Goal: Task Accomplishment & Management: Complete application form

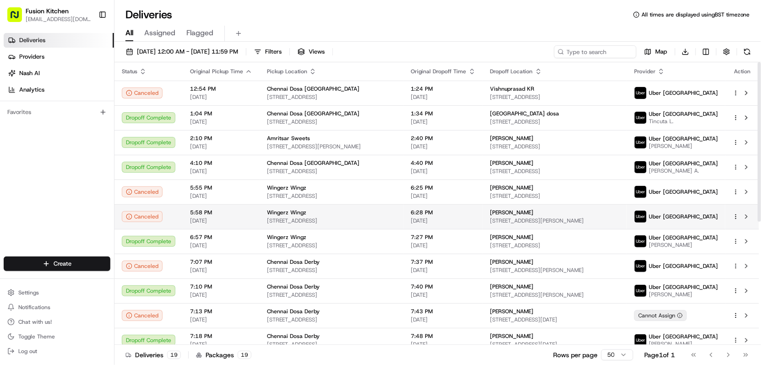
scroll to position [220, 0]
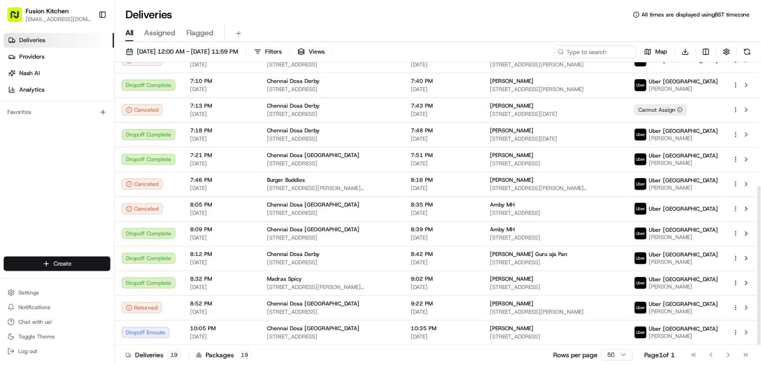
click at [84, 265] on html "Fusion Kitchen [EMAIL_ADDRESS][DOMAIN_NAME] Toggle Sidebar Deliveries Providers…" at bounding box center [380, 182] width 761 height 365
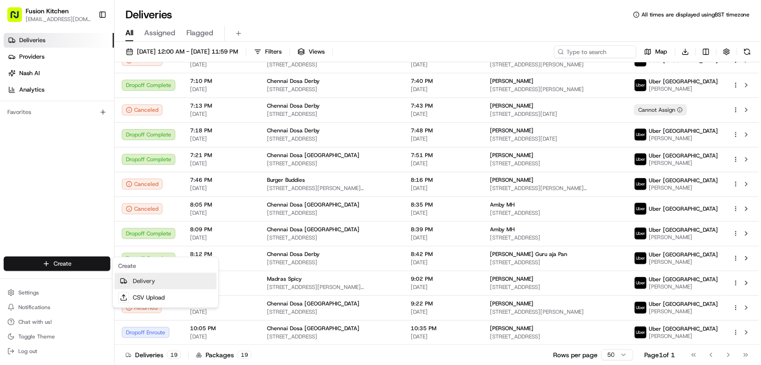
click at [148, 280] on link "Delivery" at bounding box center [166, 281] width 102 height 16
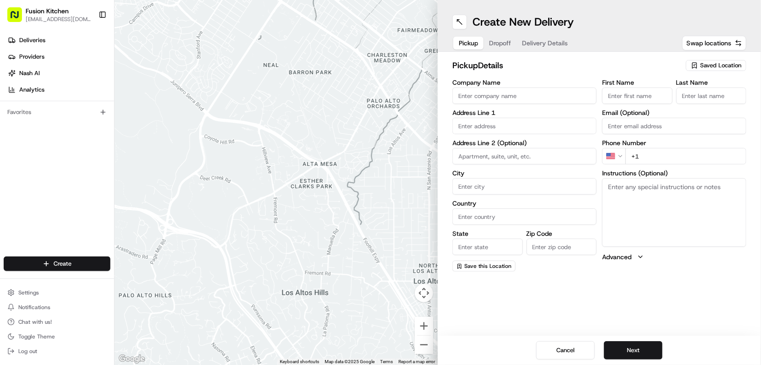
click at [480, 97] on input "Company Name" at bounding box center [525, 95] width 144 height 16
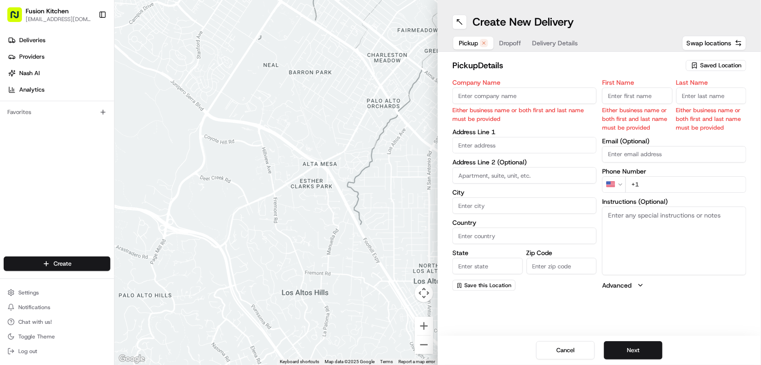
click at [499, 95] on input "Company Name" at bounding box center [525, 95] width 144 height 16
click at [502, 96] on input "v" at bounding box center [525, 95] width 144 height 16
paste input "280 Degrees African Restaurant"
type input "280 Degrees African Restaurant"
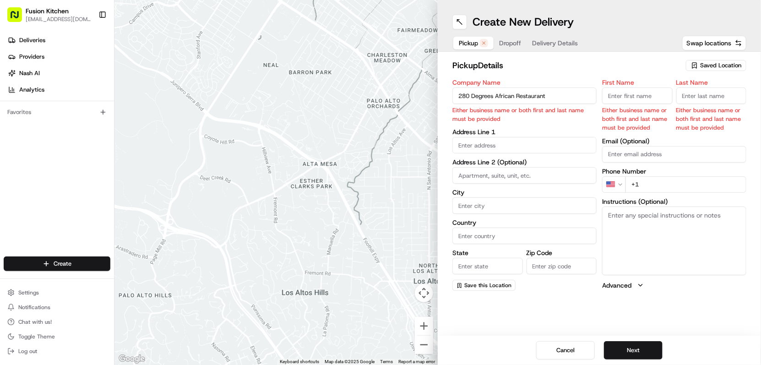
click at [642, 101] on input "First Name" at bounding box center [637, 95] width 71 height 16
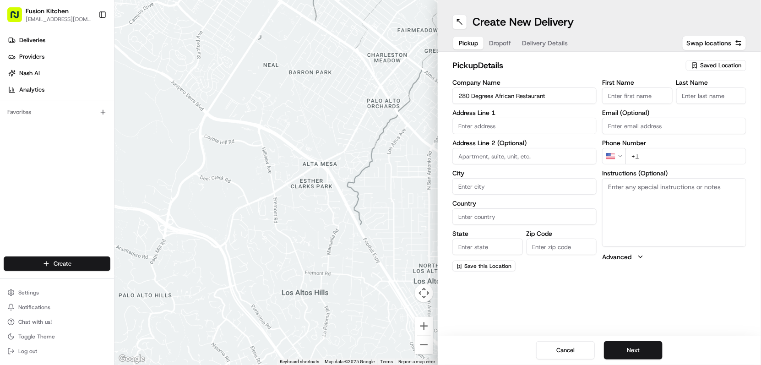
click at [627, 91] on input "First Name" at bounding box center [637, 95] width 71 height 16
paste input "ONYEKACHI [PERSON_NAME]"
click at [645, 95] on input "ONYEKACHI [PERSON_NAME]" at bounding box center [637, 95] width 71 height 16
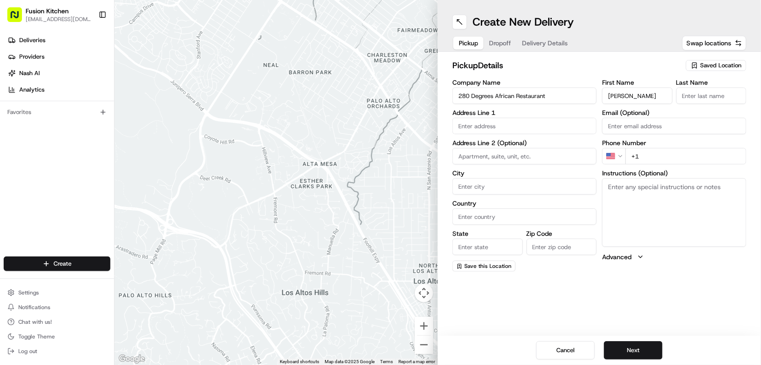
scroll to position [0, 0]
type input "[PERSON_NAME]"
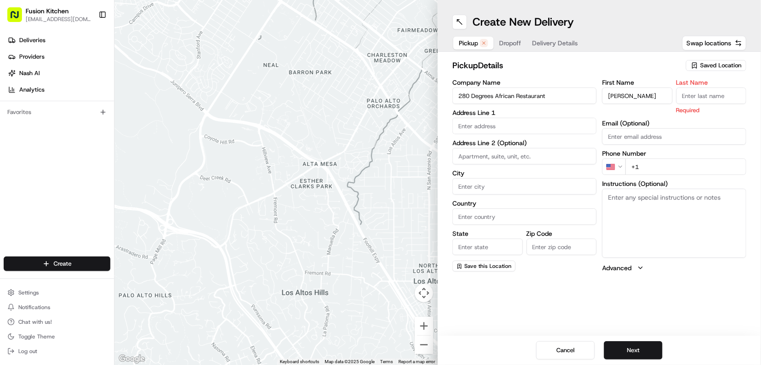
click at [701, 93] on input "Last Name" at bounding box center [712, 95] width 71 height 16
paste input "[PERSON_NAME]"
type input "[PERSON_NAME]"
click at [525, 122] on input "text" at bounding box center [525, 126] width 144 height 16
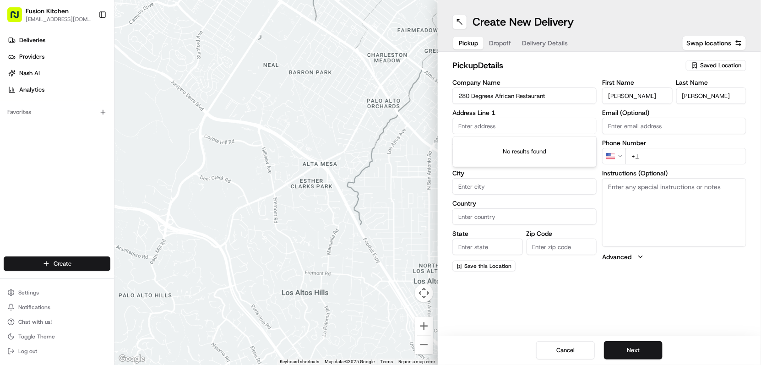
click at [505, 123] on input "text" at bounding box center [525, 126] width 144 height 16
paste input "[STREET_ADDRESS][PERSON_NAME]"
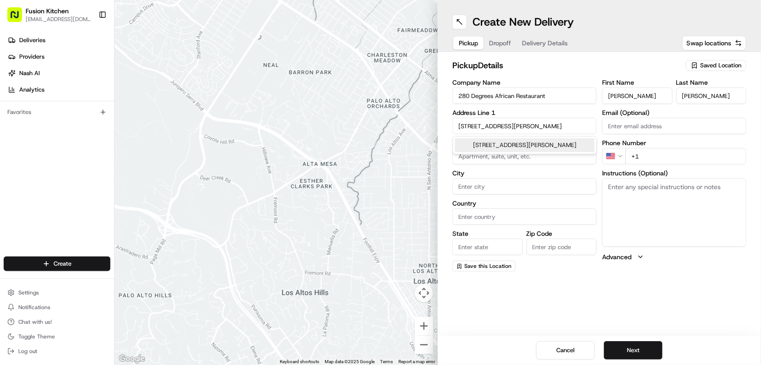
click at [524, 152] on div "[STREET_ADDRESS][PERSON_NAME]" at bounding box center [525, 145] width 140 height 14
type input "[STREET_ADDRESS][PERSON_NAME]"
type input "[GEOGRAPHIC_DATA]"
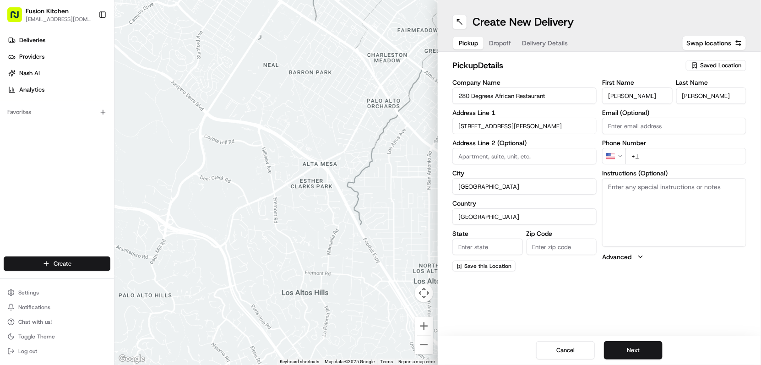
type input "[GEOGRAPHIC_DATA]"
type input "NW6 2BY"
click at [693, 221] on textarea "Instructions (Optional)" at bounding box center [674, 212] width 144 height 69
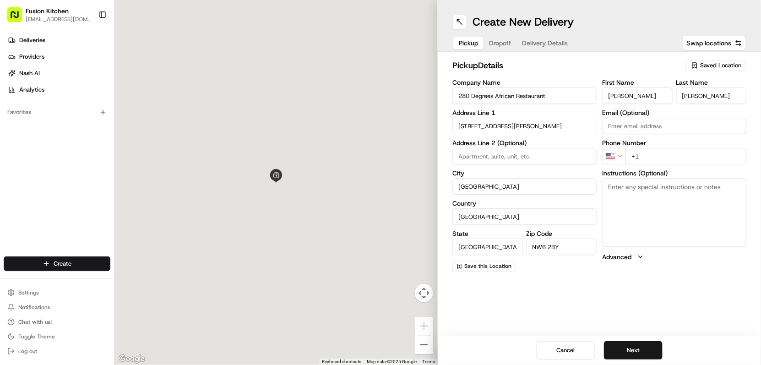
type input "[STREET_ADDRESS][PERSON_NAME]"
paste textarea "[STREET_ADDRESS][PERSON_NAME]"
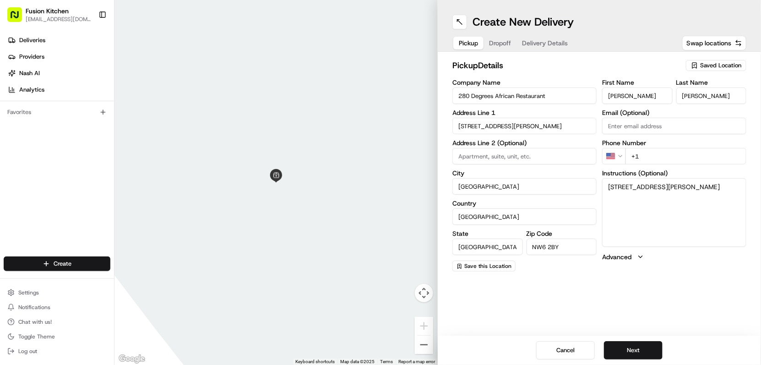
type textarea "[STREET_ADDRESS][PERSON_NAME]"
click at [617, 154] on html "Fusion Kitchen [EMAIL_ADDRESS][DOMAIN_NAME] Toggle Sidebar Deliveries Providers…" at bounding box center [380, 182] width 761 height 365
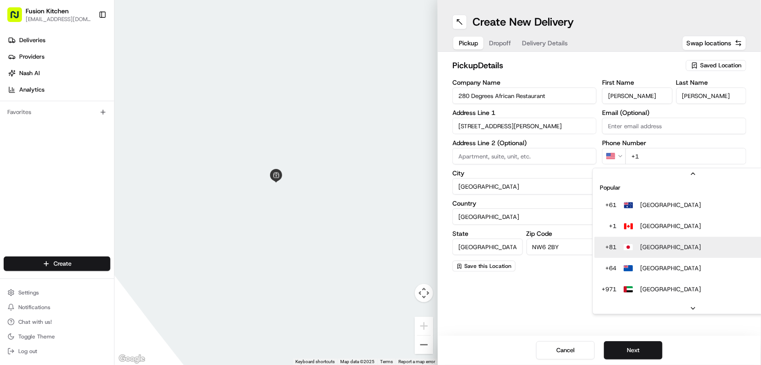
scroll to position [39, 0]
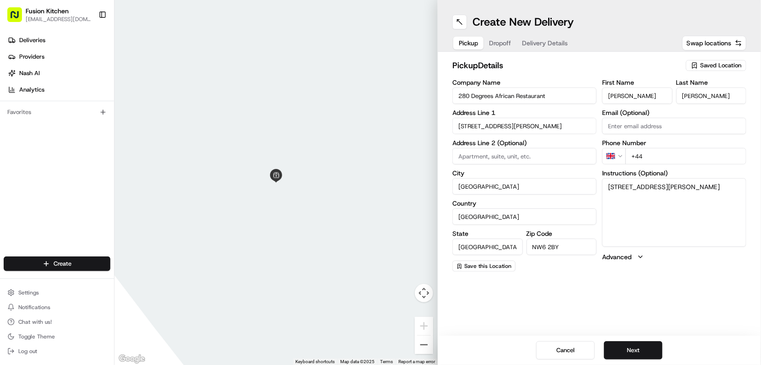
click at [663, 151] on input "+44" at bounding box center [686, 156] width 121 height 16
paste input "20 7328 8832"
type input "[PHONE_NUMBER]"
click at [641, 350] on button "Next" at bounding box center [633, 350] width 59 height 18
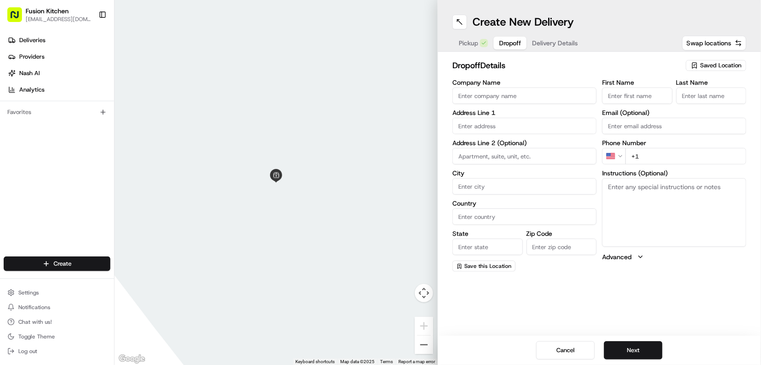
click at [492, 96] on input "Company Name" at bounding box center [525, 95] width 144 height 16
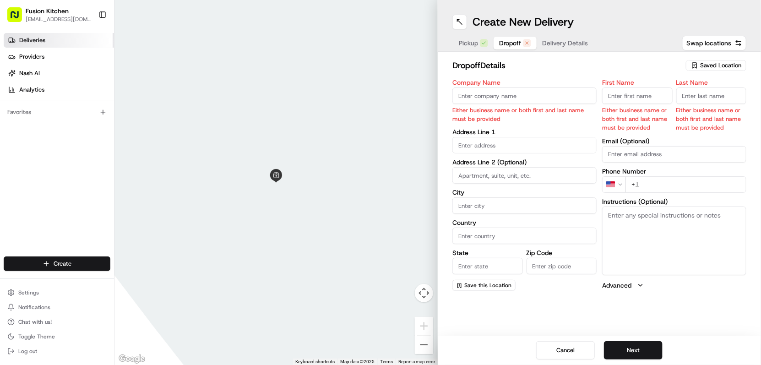
click at [41, 41] on span "Deliveries" at bounding box center [32, 40] width 26 height 8
